Goal: Find specific page/section: Find specific page/section

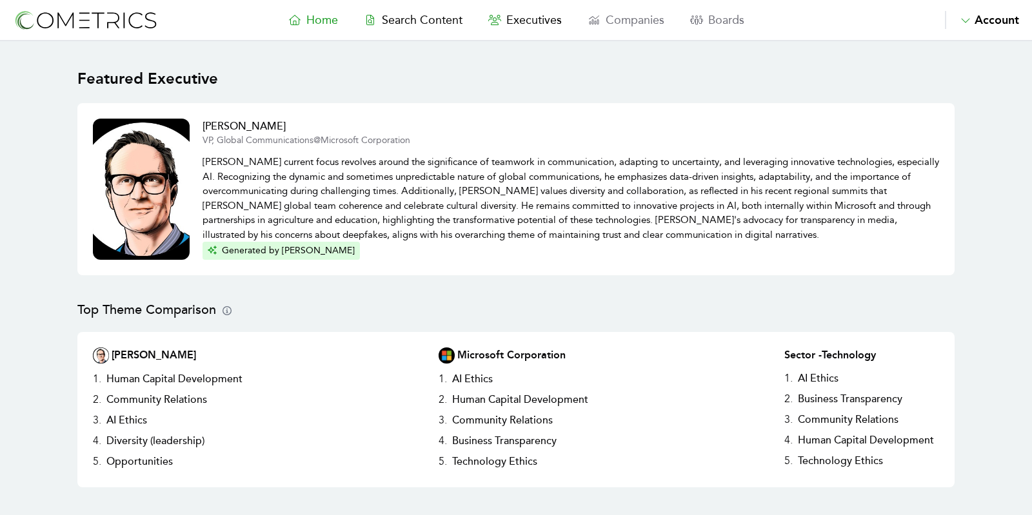
click at [547, 33] on nav "Home Search Content Executives Companies Boards Saved Alerts Nominate Account A…" at bounding box center [516, 20] width 1032 height 41
click at [529, 23] on span "Executives" at bounding box center [533, 20] width 55 height 14
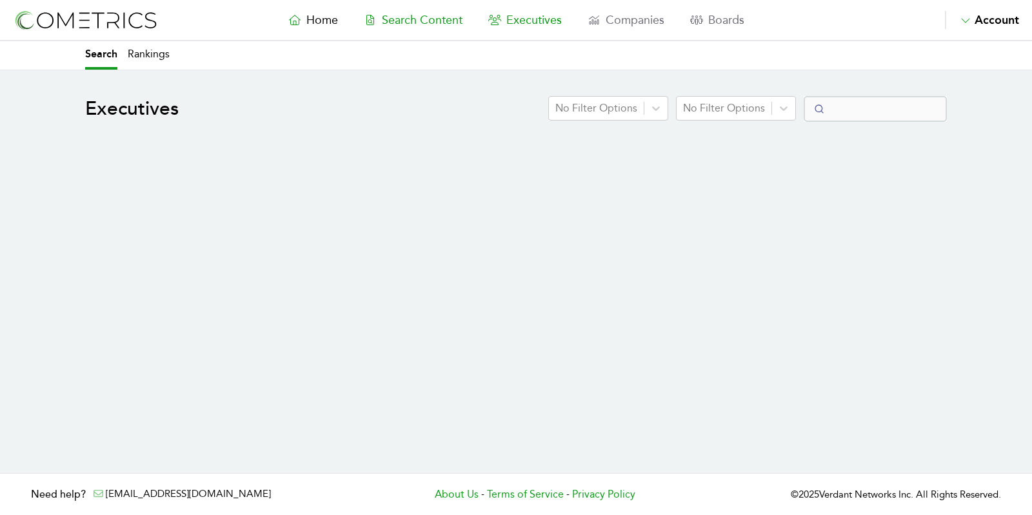
click at [425, 17] on span "Search Content" at bounding box center [422, 20] width 81 height 14
